Goal: Obtain resource: Obtain resource

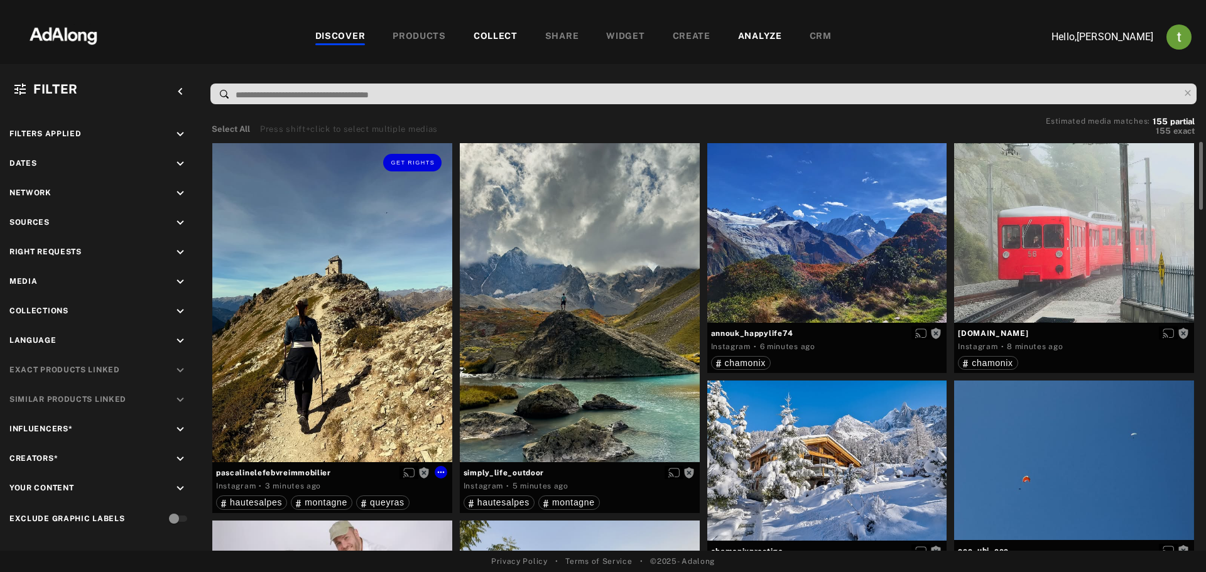
click at [411, 278] on div "Get rights" at bounding box center [332, 303] width 240 height 320
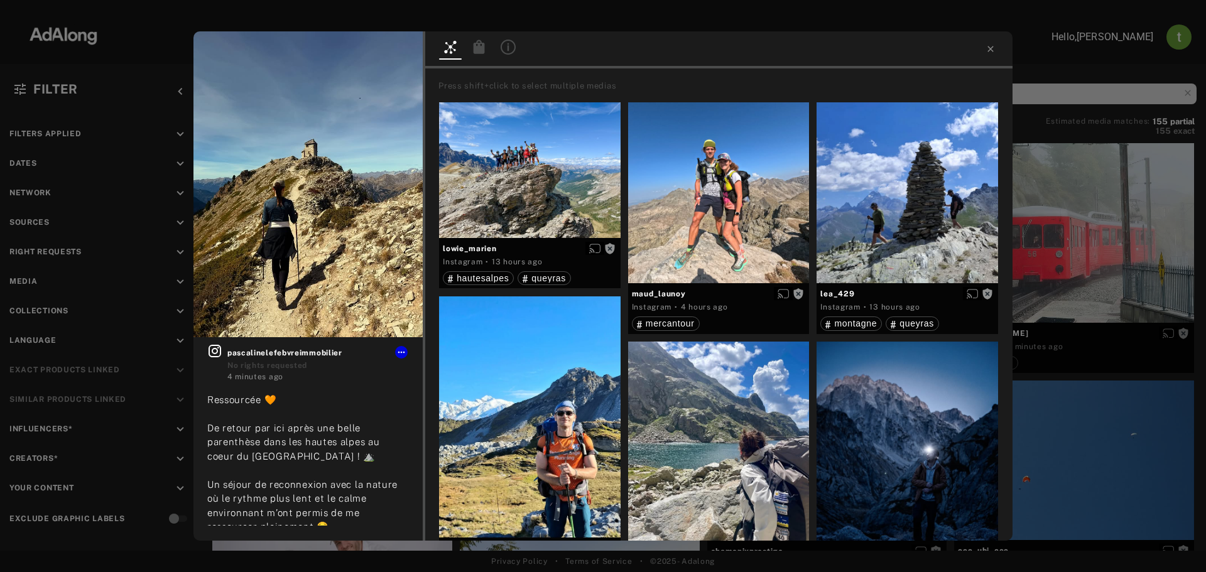
click at [1098, 250] on div "Get rights pascalinelefebvreimmobilier No rights requested 4 minutes ago Ressou…" at bounding box center [603, 286] width 1206 height 572
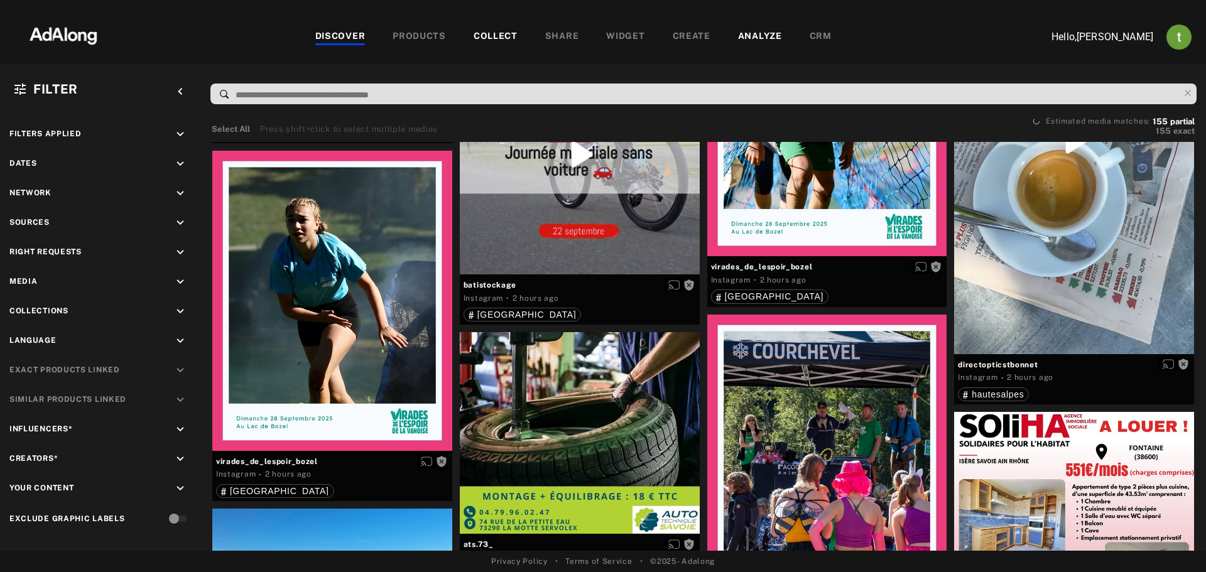
scroll to position [5655, 0]
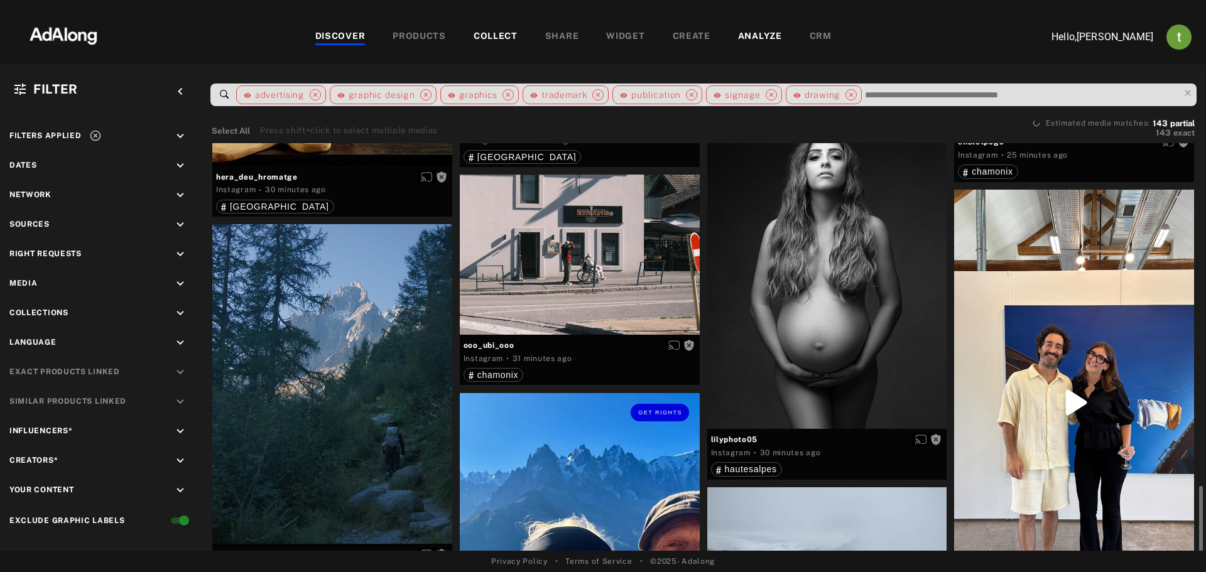
scroll to position [1963, 0]
